Goal: Book appointment/travel/reservation

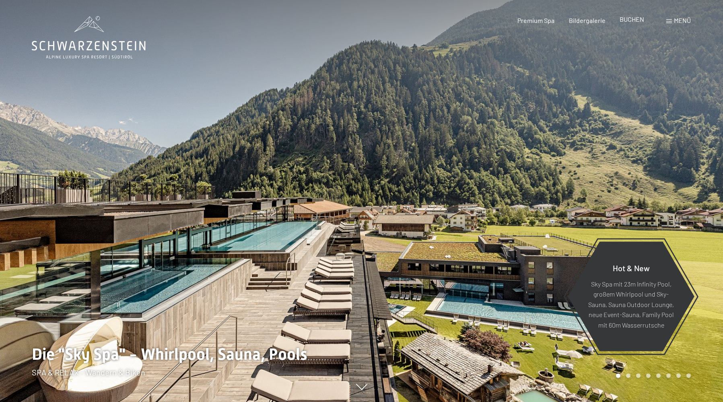
click at [628, 20] on span "BUCHEN" at bounding box center [631, 19] width 25 height 8
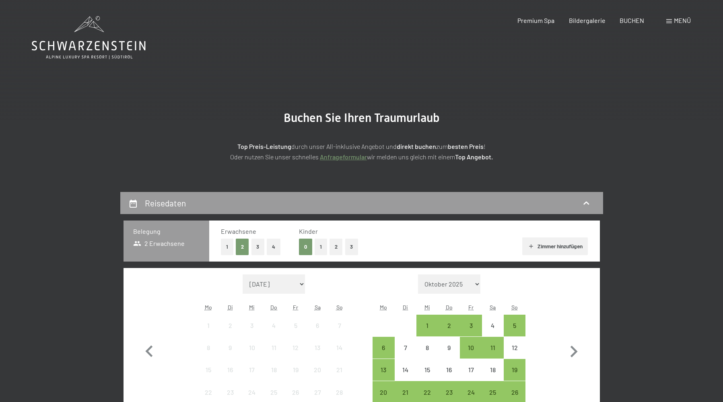
click at [342, 155] on link "Anfrageformular" at bounding box center [343, 157] width 47 height 8
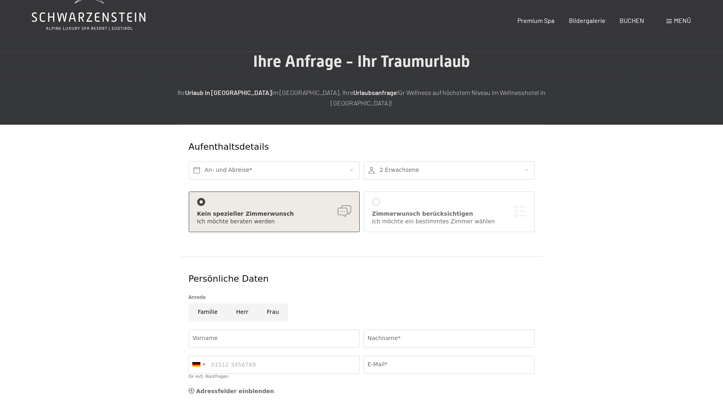
scroll to position [82, 0]
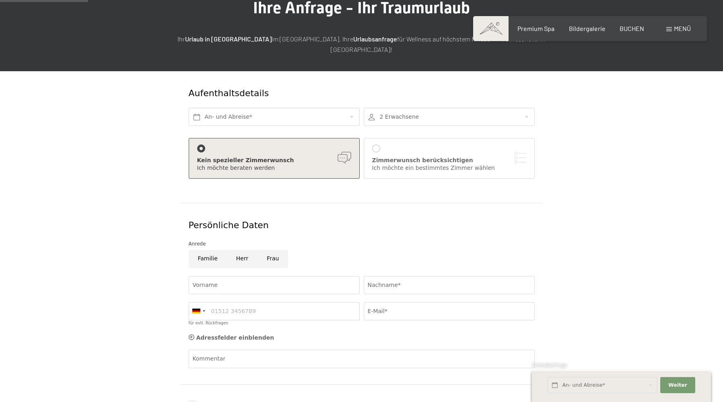
click at [243, 250] on input "Herr" at bounding box center [242, 259] width 31 height 18
radio input "true"
click at [208, 108] on input "text" at bounding box center [274, 117] width 171 height 18
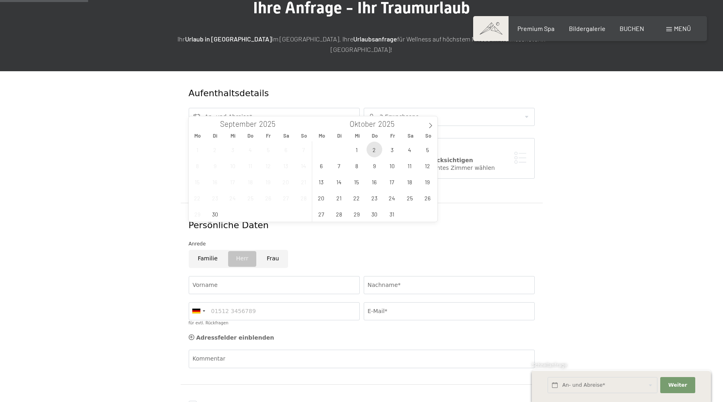
click at [374, 151] on span "2" at bounding box center [374, 150] width 16 height 16
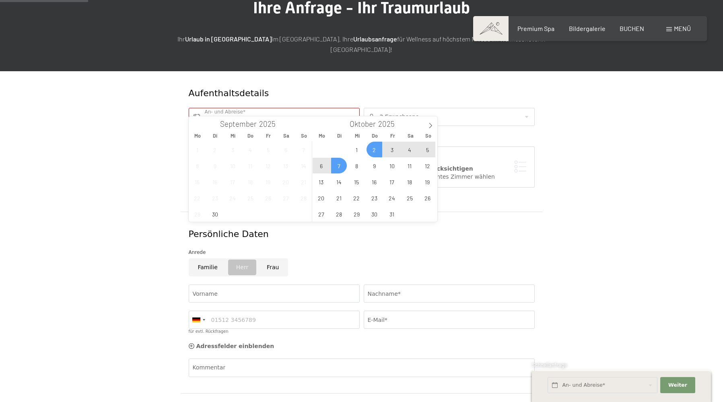
click at [342, 164] on span "7" at bounding box center [339, 166] width 16 height 16
type input "Do. 02.10.2025 - Di. 07.10.2025"
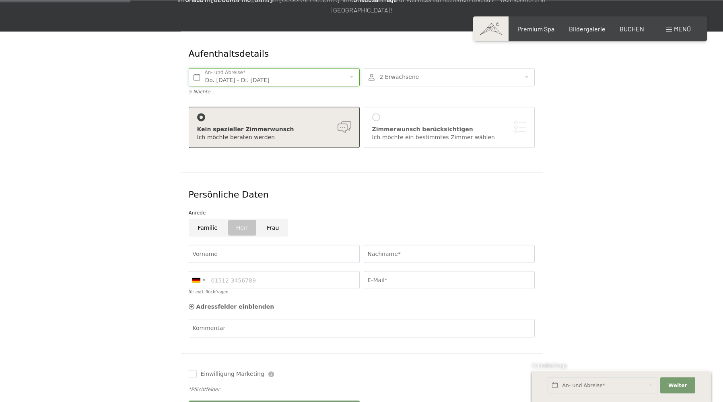
scroll to position [123, 0]
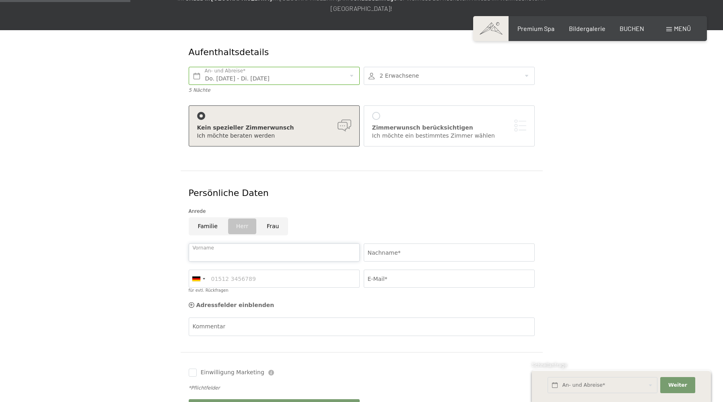
click at [243, 243] on input "Vorname" at bounding box center [274, 252] width 171 height 18
click at [241, 243] on input "Vorname" at bounding box center [274, 252] width 171 height 18
type input "Christian"
type input "Ganter"
type input "01774030350"
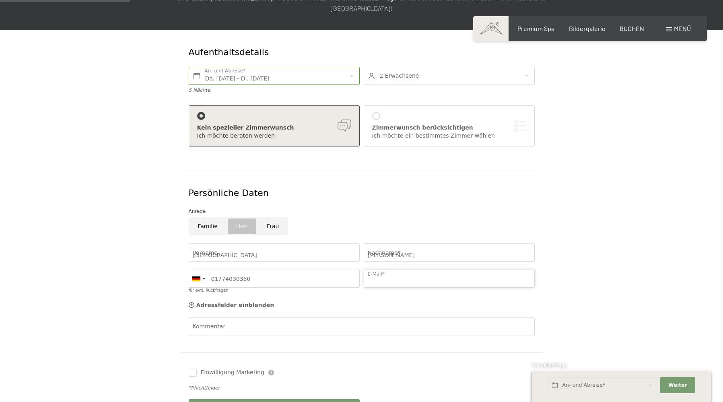
type input "c.ganter@walter-lutema.de"
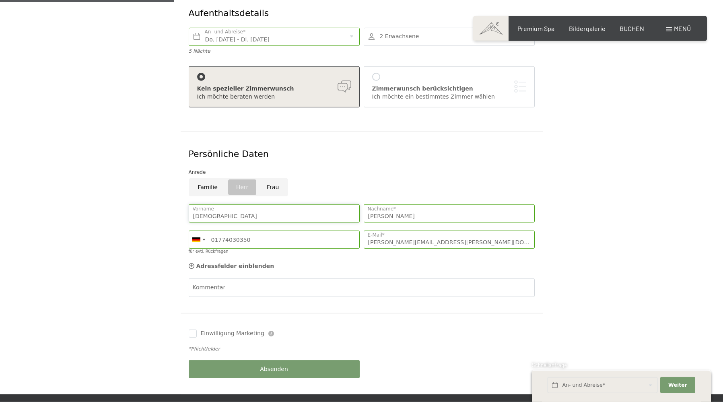
scroll to position [164, 0]
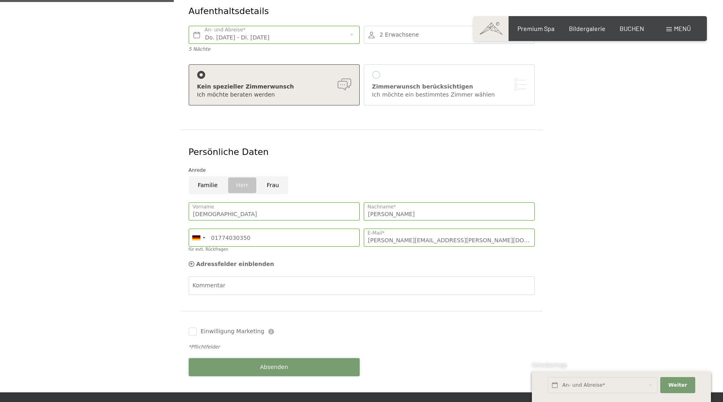
click at [278, 358] on button "Absenden" at bounding box center [274, 367] width 171 height 18
